Goal: Information Seeking & Learning: Find specific fact

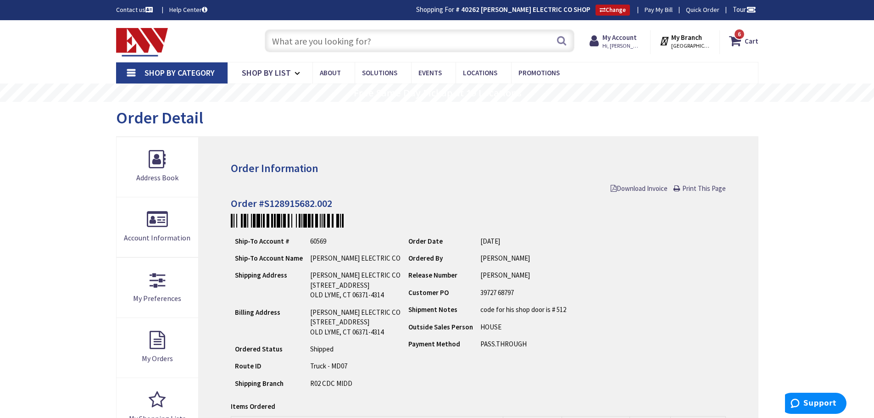
click at [300, 32] on input "text" at bounding box center [420, 40] width 310 height 23
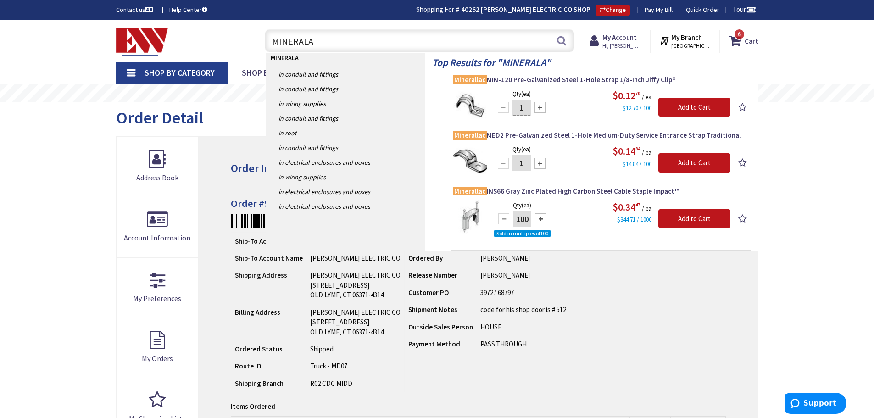
drag, startPoint x: 315, startPoint y: 44, endPoint x: 133, endPoint y: 33, distance: 182.0
click at [133, 33] on div "Toggle Nav MINERALA MINERALA Search 6 6 6 items Cart My Cart 6" at bounding box center [437, 41] width 656 height 31
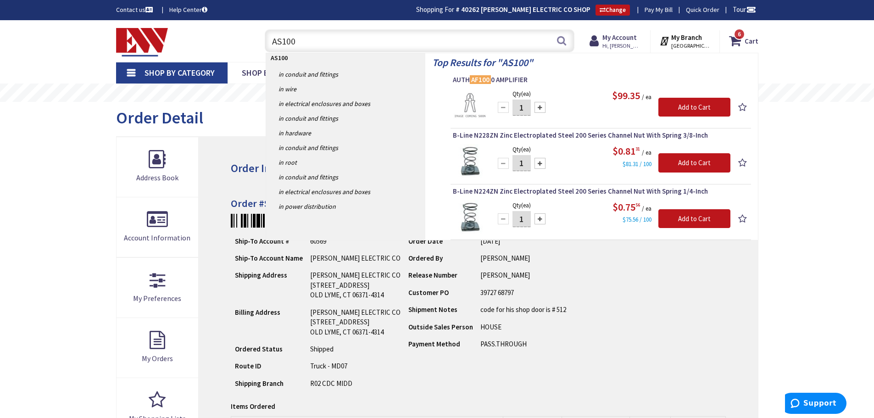
drag, startPoint x: 359, startPoint y: 44, endPoint x: 138, endPoint y: 50, distance: 220.7
click at [138, 50] on div "Toggle Nav AS100 AS100 Search 6 6 6 items Cart My Cart 6" at bounding box center [437, 41] width 656 height 31
type input "THHN4"
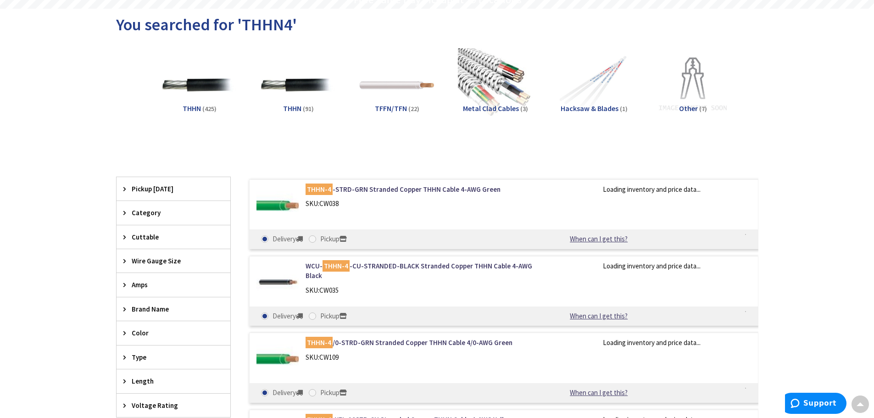
type input "D MA-[STREET_ADDRESS]"
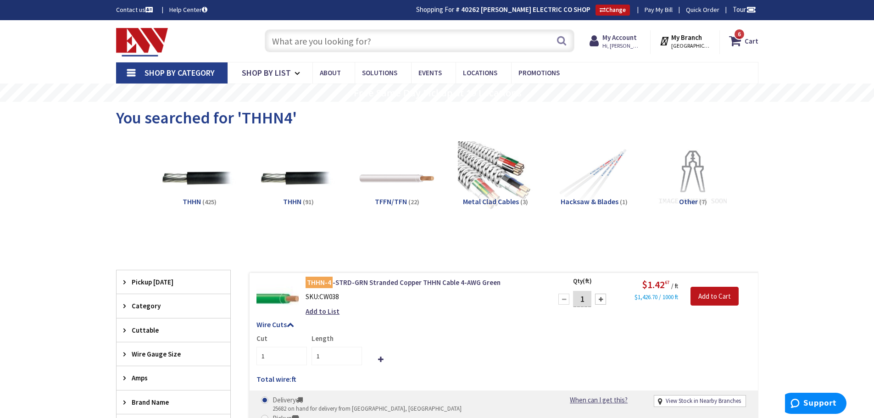
click at [333, 33] on input "text" at bounding box center [420, 40] width 310 height 23
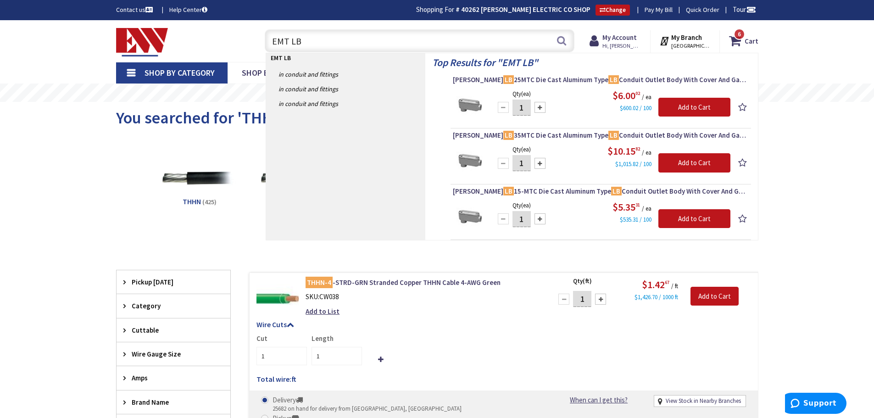
drag, startPoint x: 317, startPoint y: 40, endPoint x: 226, endPoint y: 38, distance: 91.3
click at [226, 38] on div "Toggle Nav EMT LB EMT LB Search 6 6 6 items Cart My Cart 6" at bounding box center [437, 41] width 656 height 31
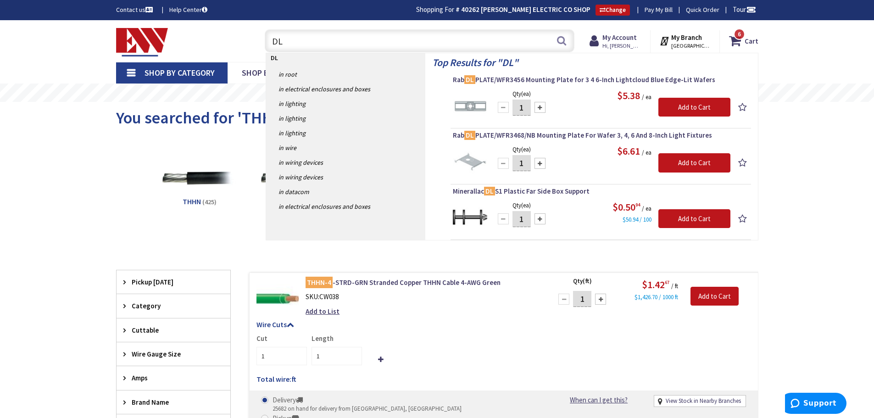
type input "D"
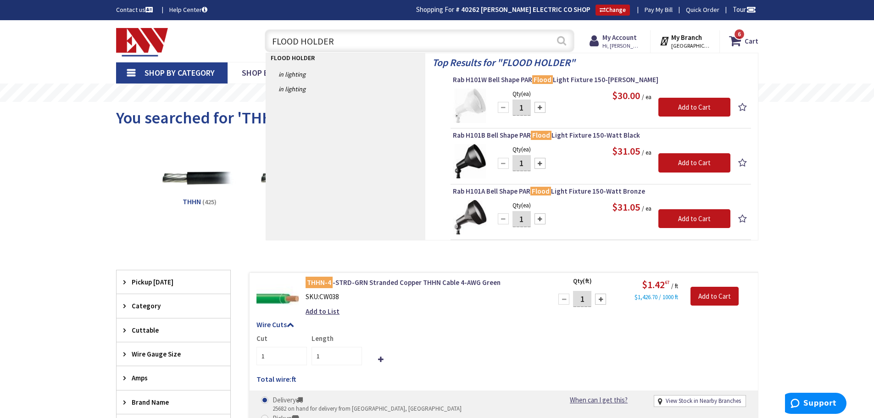
type input "FLOOD HOLDER"
click at [565, 37] on button "Search" at bounding box center [561, 40] width 12 height 21
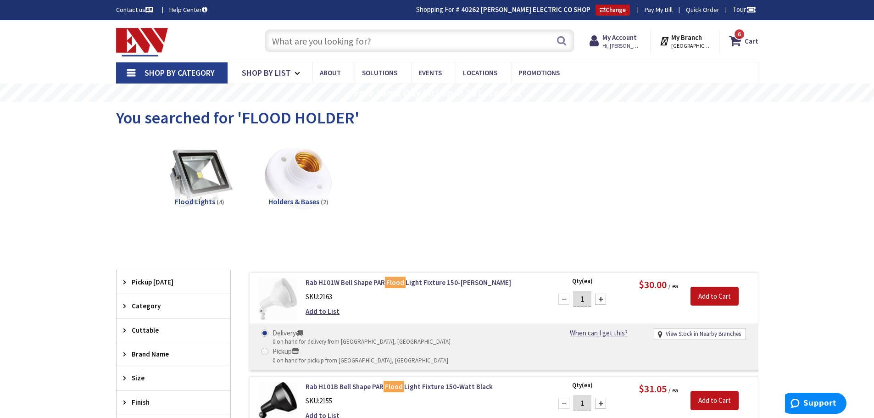
click at [351, 44] on input "text" at bounding box center [420, 40] width 310 height 23
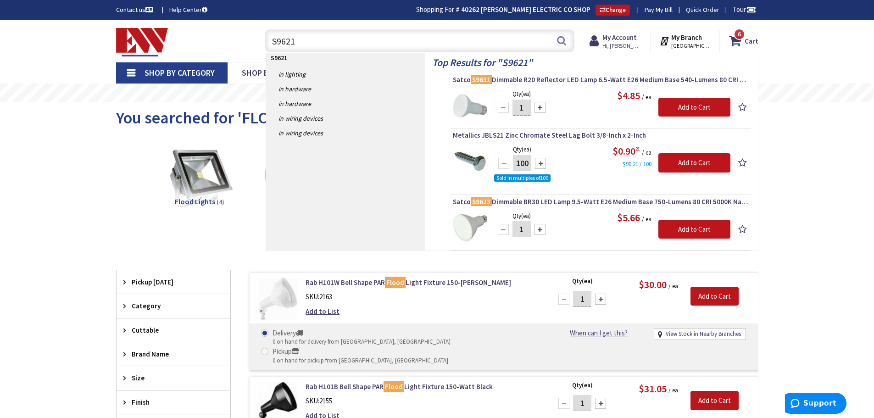
type input "S9621"
